Goal: Book appointment/travel/reservation

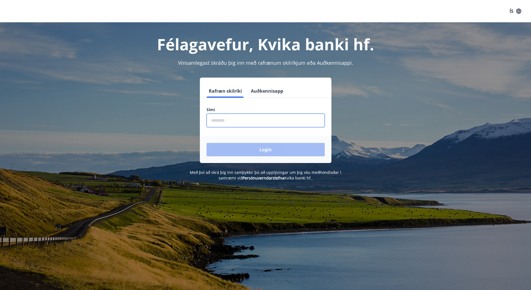
click at [229, 118] on input "phone" at bounding box center [265, 120] width 118 height 14
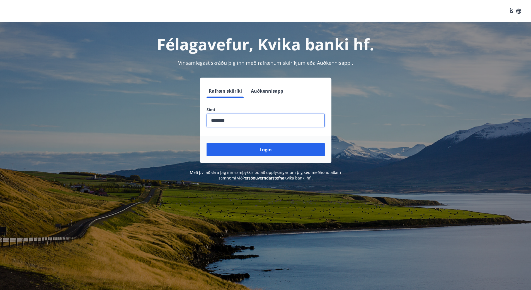
type input "********"
click at [206, 143] on button "Login" at bounding box center [265, 149] width 118 height 13
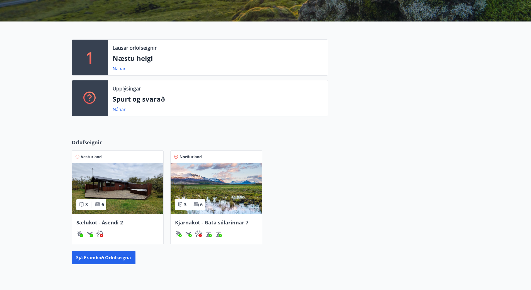
scroll to position [111, 0]
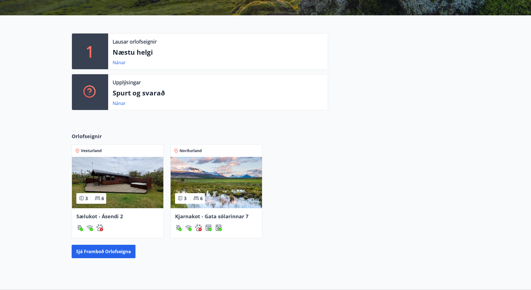
click at [141, 49] on p "Næstu helgi" at bounding box center [218, 51] width 211 height 9
click at [120, 63] on link "Nánar" at bounding box center [119, 62] width 13 height 6
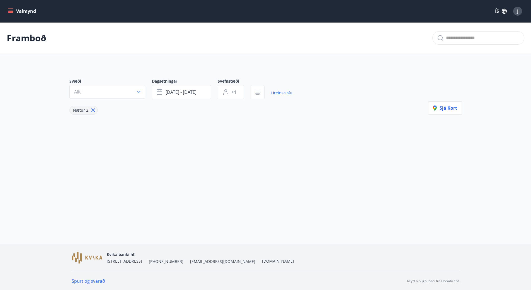
type input "*"
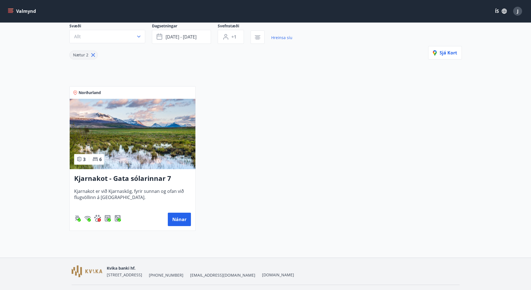
scroll to position [56, 0]
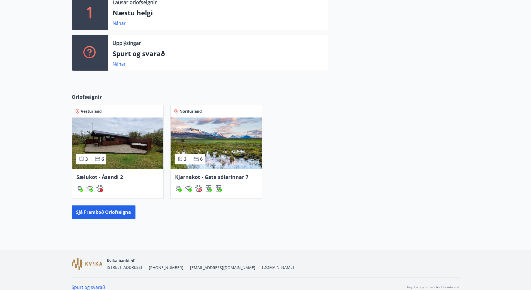
scroll to position [158, 0]
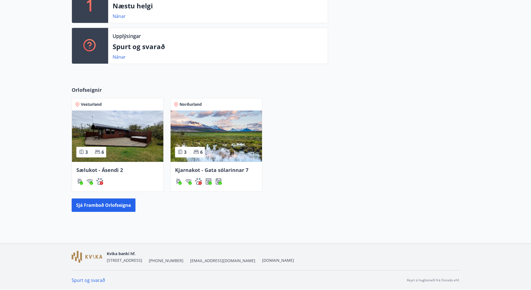
click at [208, 135] on img at bounding box center [216, 135] width 91 height 51
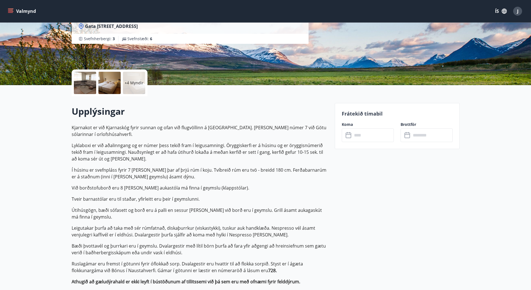
scroll to position [84, 0]
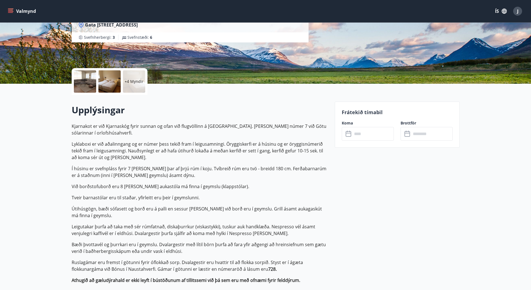
click at [368, 133] on input "text" at bounding box center [373, 134] width 42 height 14
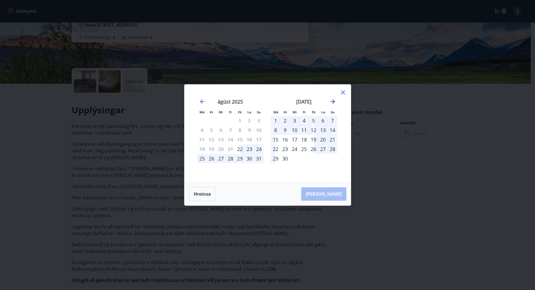
click at [334, 101] on icon "Move forward to switch to the next month." at bounding box center [332, 101] width 4 height 4
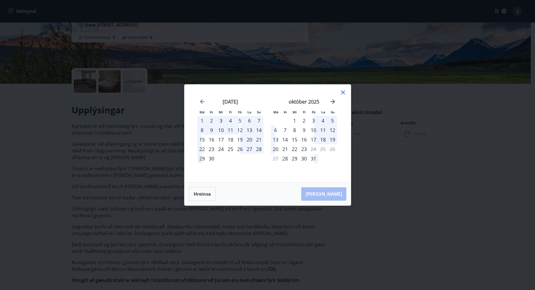
click at [334, 101] on icon "Move forward to switch to the next month." at bounding box center [332, 101] width 4 height 4
click at [198, 103] on div "október 2025" at bounding box center [230, 103] width 66 height 25
click at [203, 101] on icon "Move backward to switch to the previous month." at bounding box center [202, 101] width 4 height 4
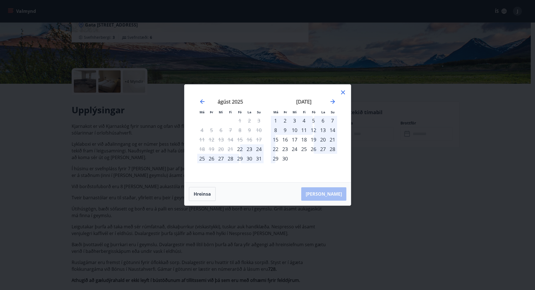
click at [147, 140] on div "Má Þr Mi Fi Fö La Su Má Þr Mi Fi Fö La Su júlí 2025 1 2 3 4 5 6 7 8 9 10 11 12 …" at bounding box center [267, 145] width 535 height 290
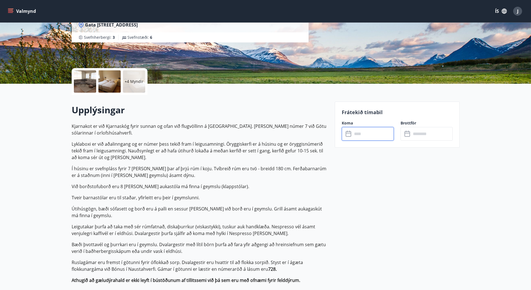
click at [359, 131] on input "text" at bounding box center [373, 134] width 42 height 14
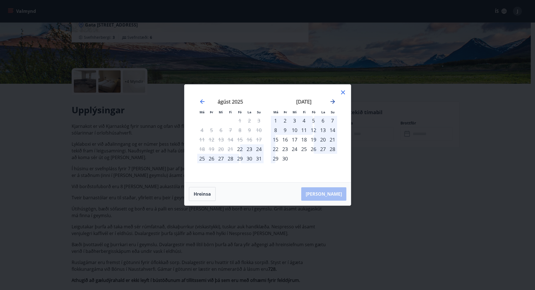
click at [332, 103] on icon "Move forward to switch to the next month." at bounding box center [332, 101] width 7 height 7
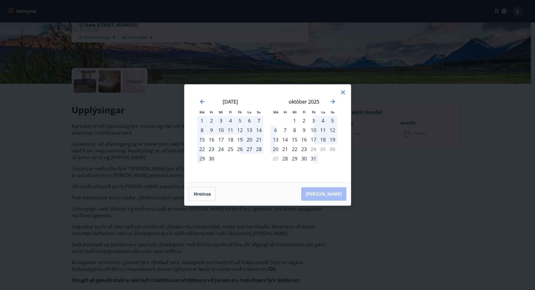
click at [135, 145] on div "Má Þr Mi Fi Fö La Su Má Þr Mi Fi Fö La Su ágúst 2025 1 2 3 4 5 6 7 8 9 10 11 12…" at bounding box center [267, 145] width 535 height 290
